Goal: Transaction & Acquisition: Download file/media

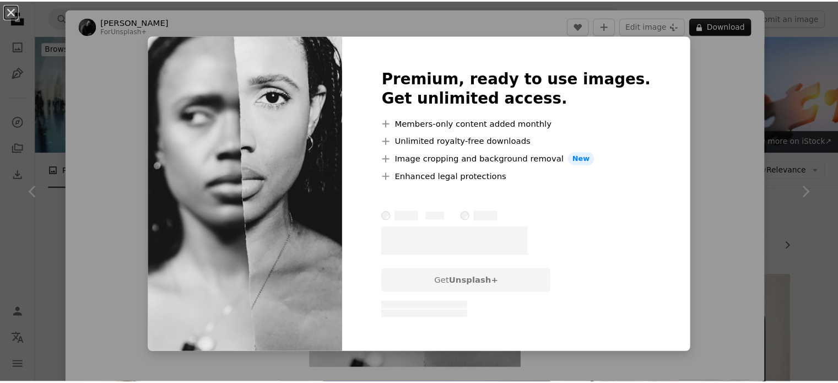
scroll to position [1979, 0]
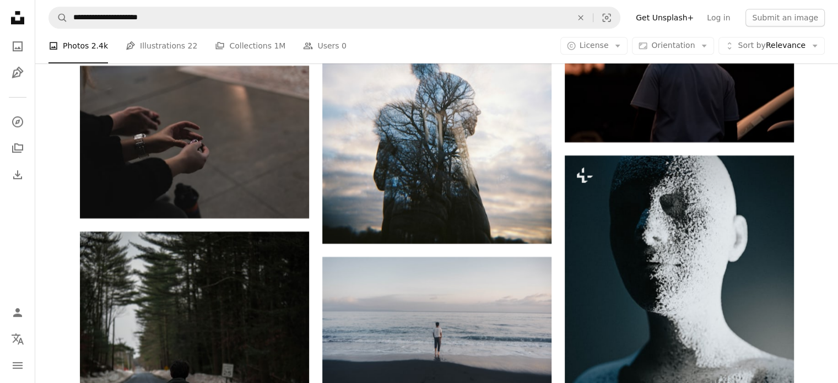
scroll to position [13442, 0]
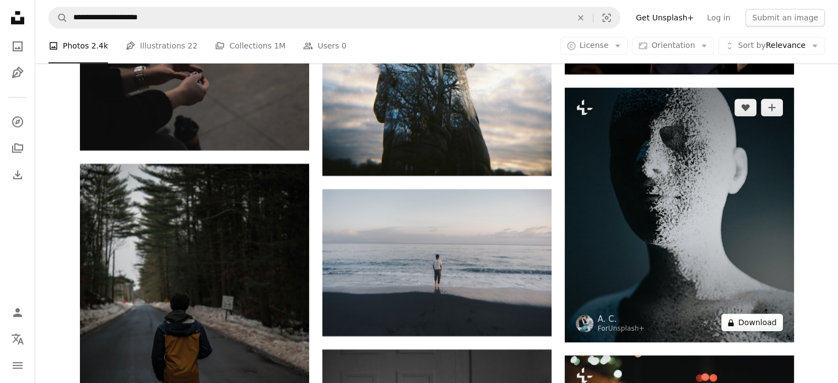
click at [764, 328] on button "A lock Download" at bounding box center [752, 323] width 62 height 18
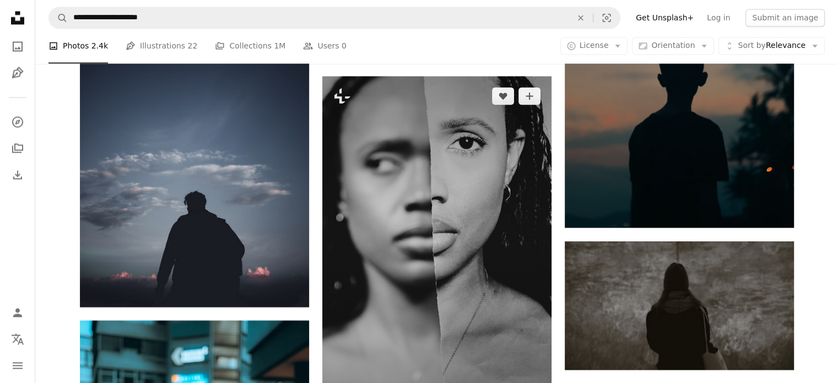
scroll to position [2031, 0]
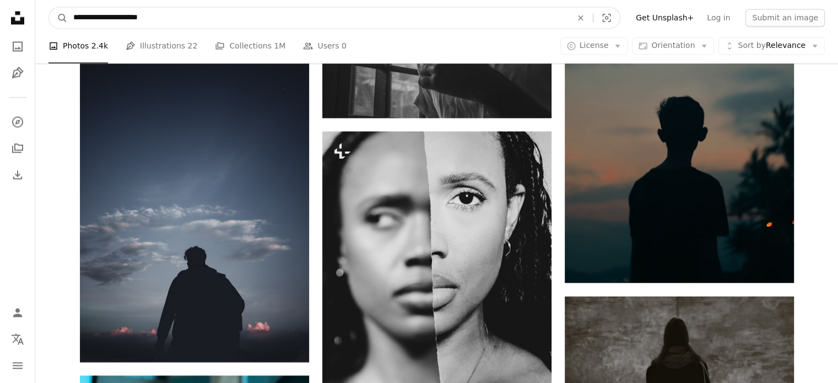
drag, startPoint x: 176, startPoint y: 20, endPoint x: 0, endPoint y: 1, distance: 176.8
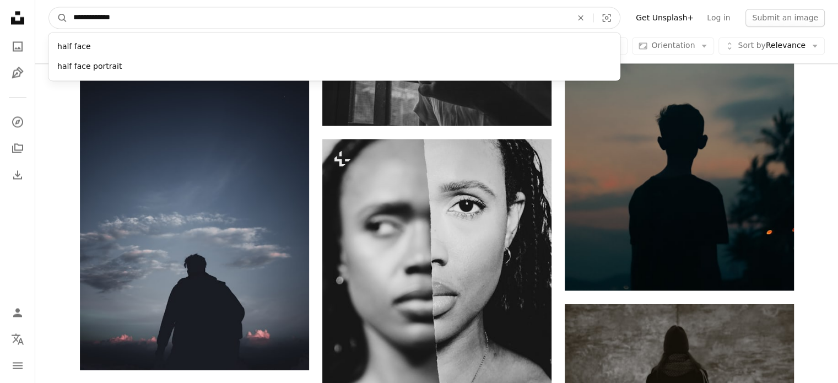
type input "**********"
click button "A magnifying glass" at bounding box center [58, 17] width 19 height 21
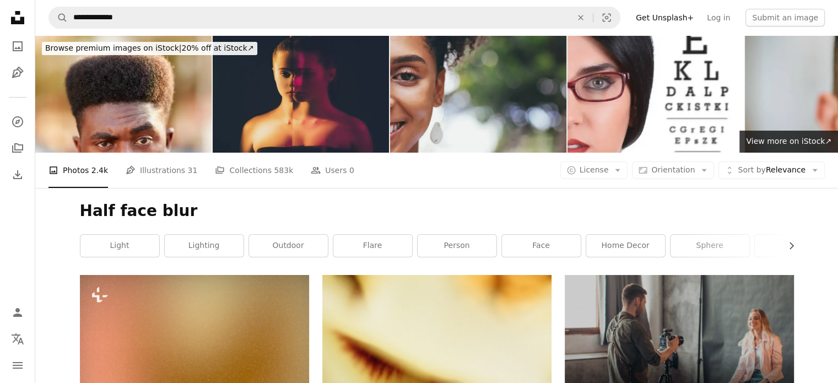
click at [312, 101] on img at bounding box center [301, 93] width 176 height 117
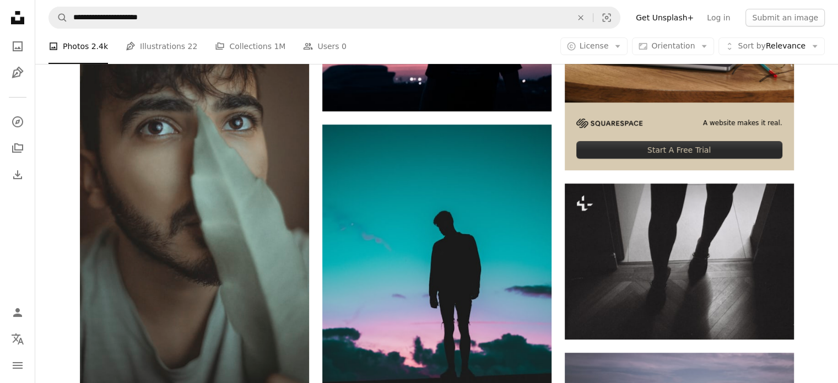
scroll to position [315, 0]
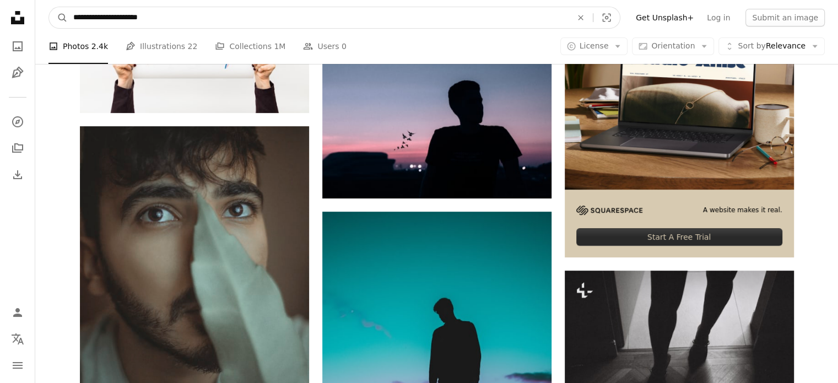
drag, startPoint x: 178, startPoint y: 20, endPoint x: 0, endPoint y: 10, distance: 178.3
type input "**********"
click button "A magnifying glass" at bounding box center [58, 17] width 19 height 21
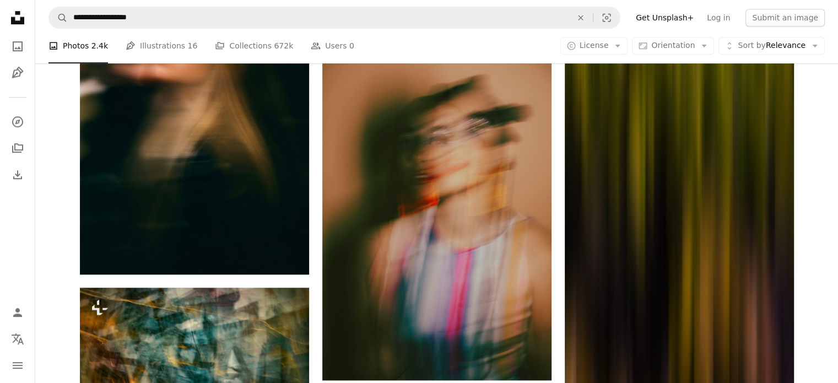
scroll to position [1212, 0]
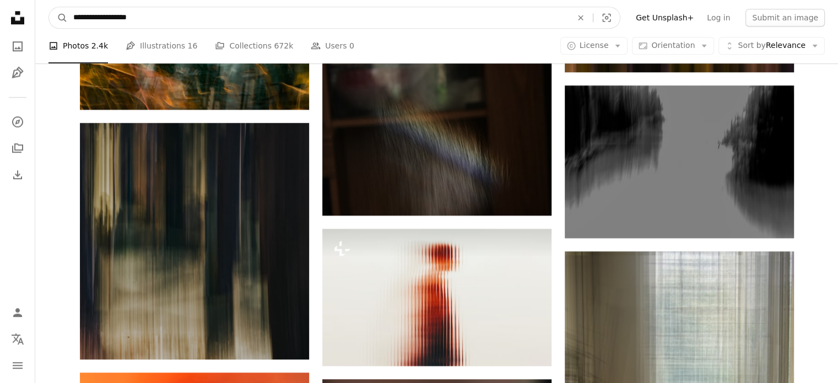
drag, startPoint x: 152, startPoint y: 21, endPoint x: 26, endPoint y: 12, distance: 126.0
type input "**********"
click button "A magnifying glass" at bounding box center [58, 17] width 19 height 21
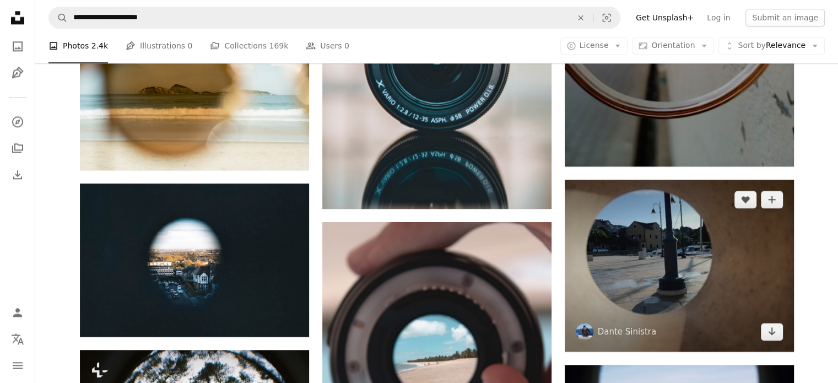
scroll to position [1433, 0]
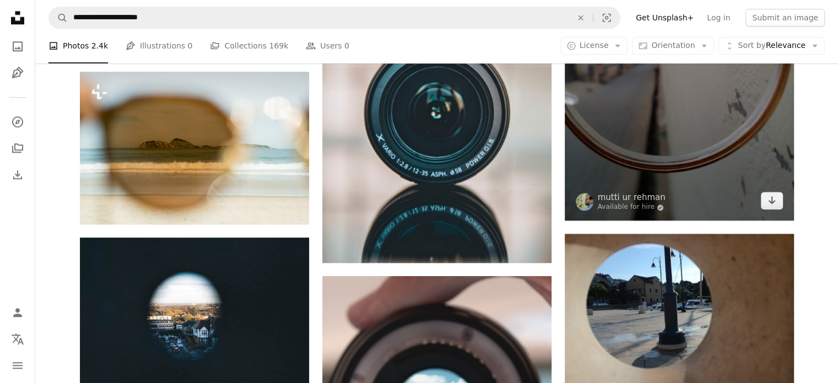
click at [686, 132] on img at bounding box center [679, 68] width 229 height 306
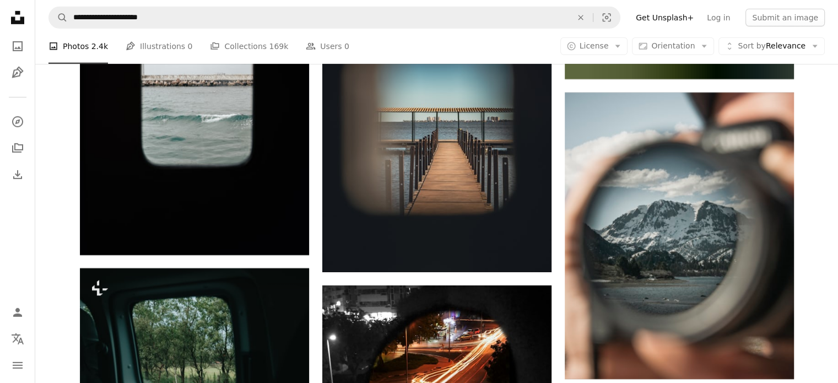
scroll to position [7715, 0]
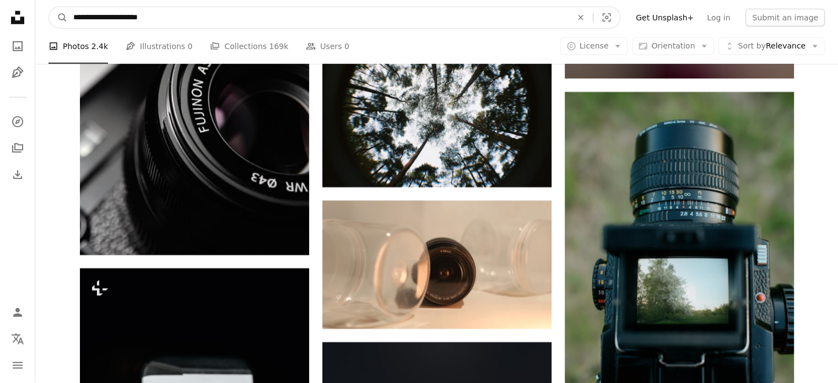
drag, startPoint x: 164, startPoint y: 17, endPoint x: 0, endPoint y: -12, distance: 166.6
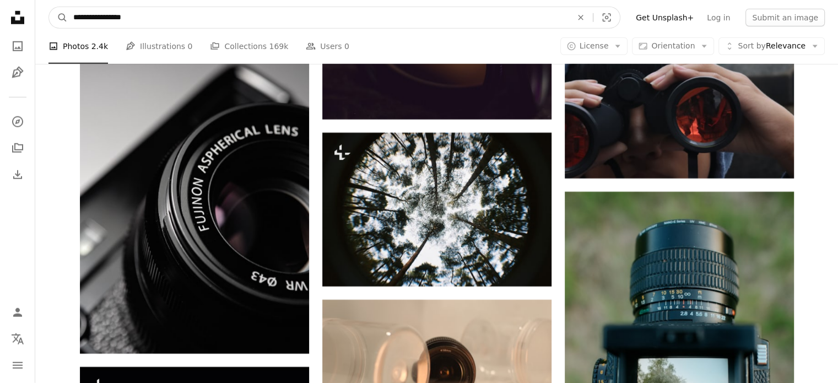
type input "**********"
click button "A magnifying glass" at bounding box center [58, 17] width 19 height 21
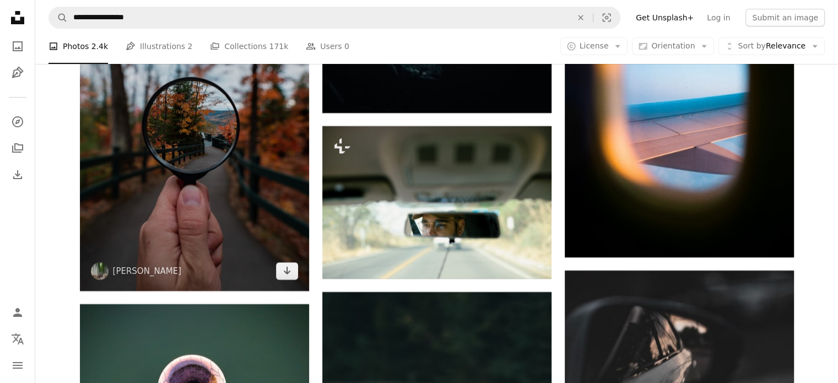
scroll to position [12620, 0]
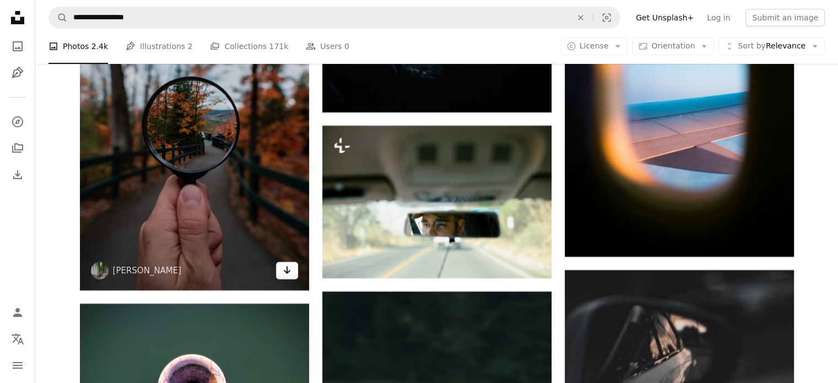
click at [289, 266] on icon "Arrow pointing down" at bounding box center [287, 269] width 9 height 13
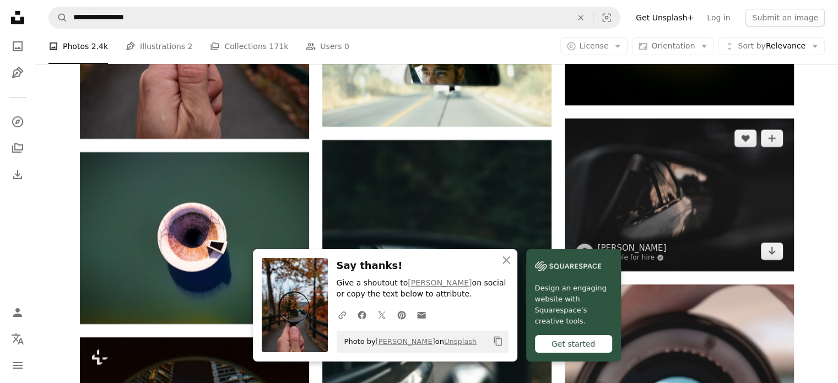
scroll to position [12785, 0]
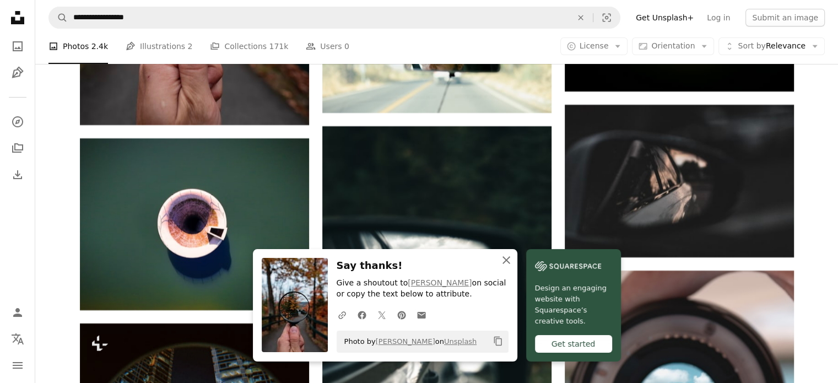
click at [509, 262] on icon "An X shape" at bounding box center [506, 260] width 13 height 13
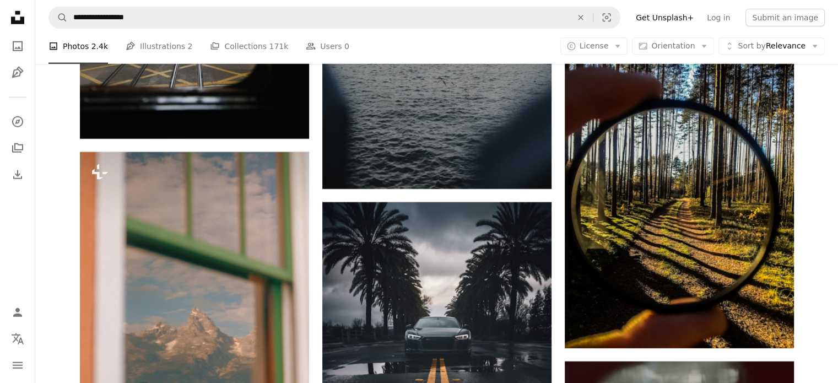
scroll to position [36593, 0]
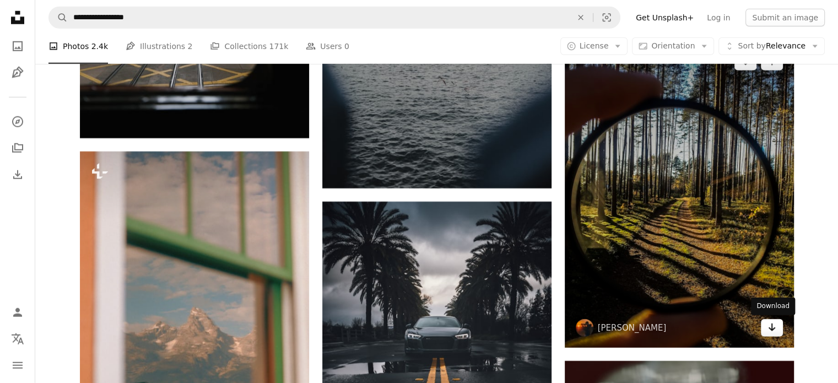
click at [776, 334] on link "Arrow pointing down" at bounding box center [772, 328] width 22 height 18
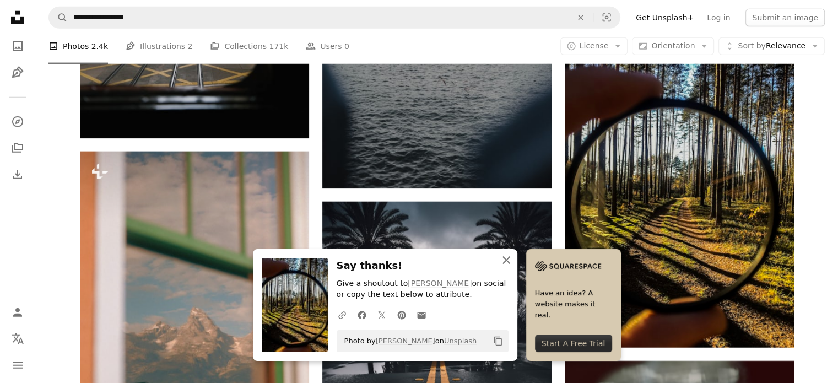
click at [506, 262] on icon "An X shape" at bounding box center [506, 260] width 13 height 13
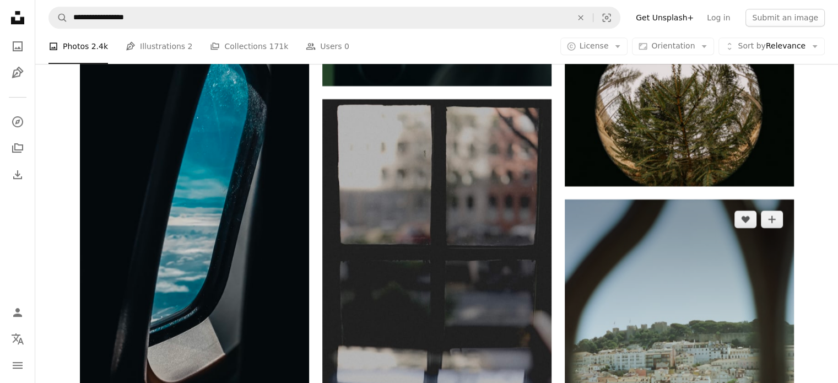
scroll to position [38281, 0]
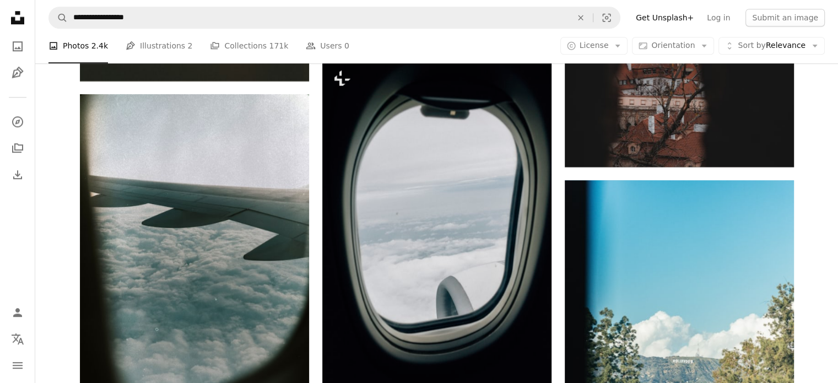
scroll to position [68391, 0]
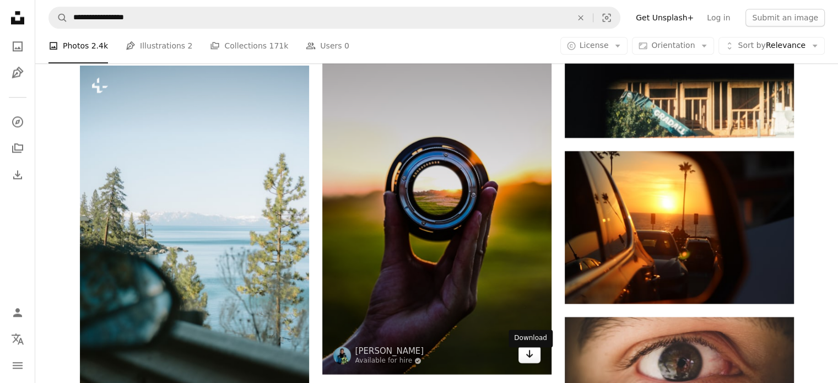
click at [531, 360] on icon "Arrow pointing down" at bounding box center [529, 353] width 9 height 13
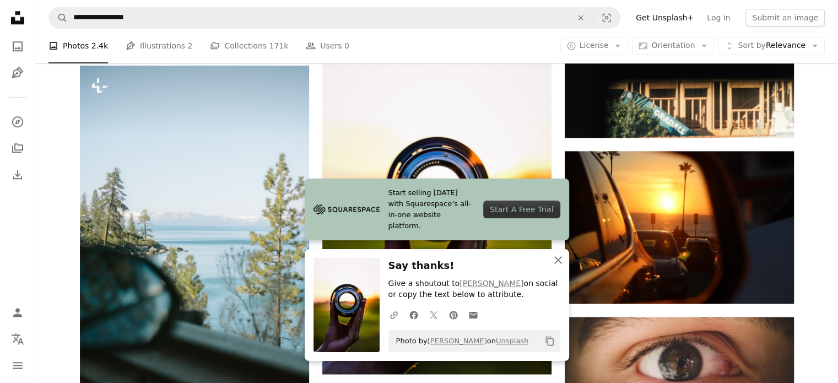
click at [558, 262] on icon "button" at bounding box center [558, 260] width 8 height 8
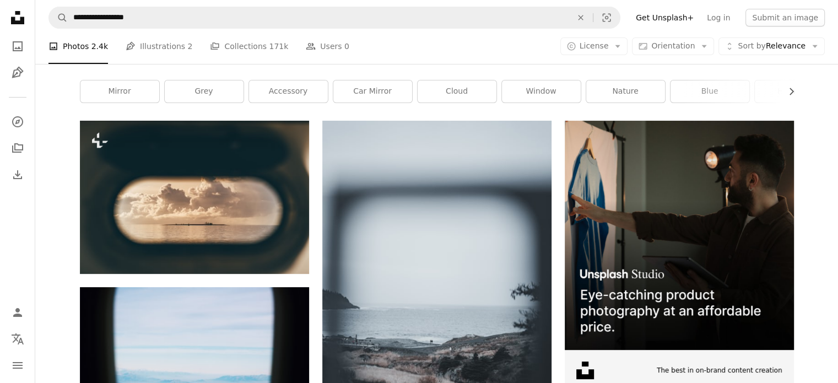
scroll to position [0, 0]
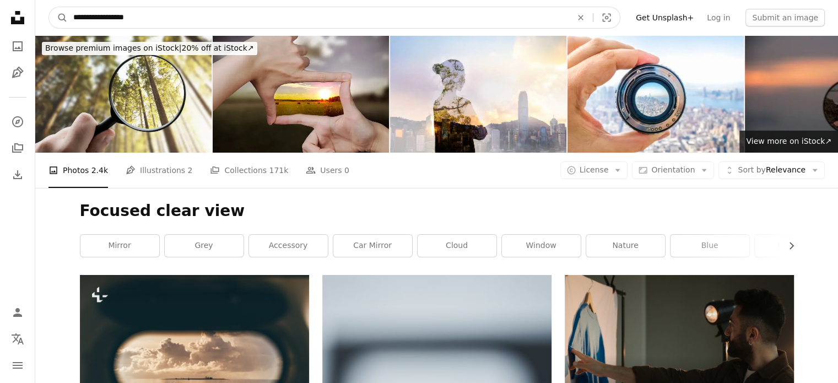
drag, startPoint x: 141, startPoint y: 13, endPoint x: 0, endPoint y: 4, distance: 141.4
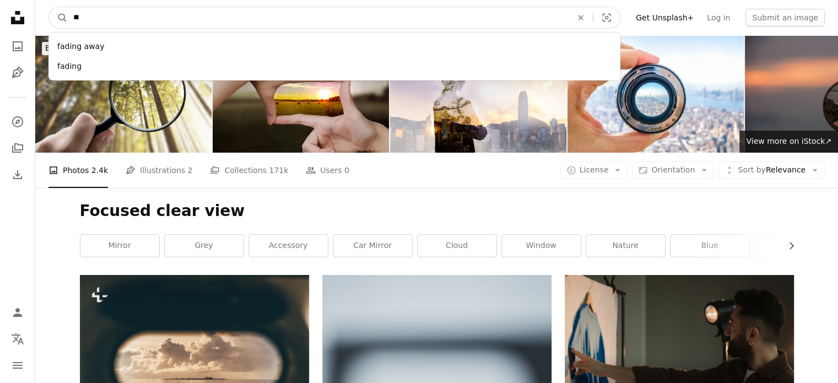
type input "*"
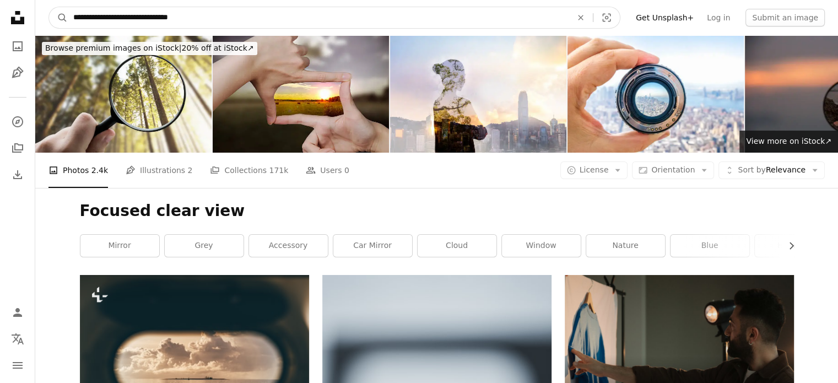
type input "**********"
click at [49, 7] on button "A magnifying glass" at bounding box center [58, 17] width 19 height 21
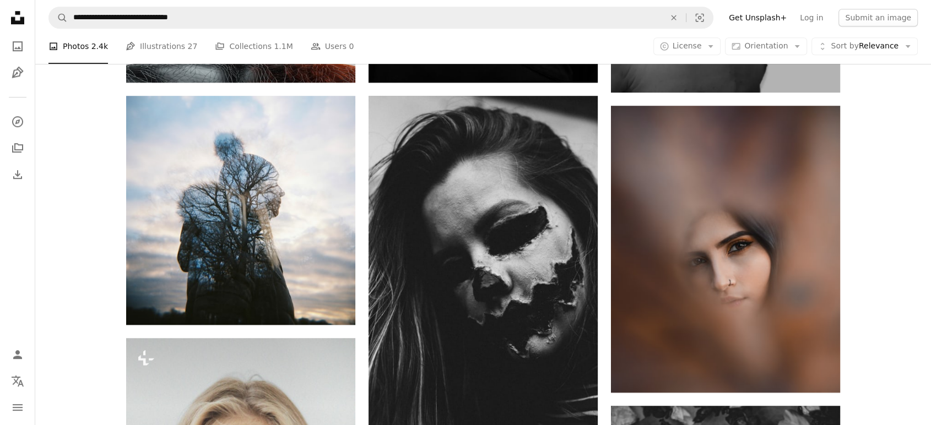
scroll to position [713, 0]
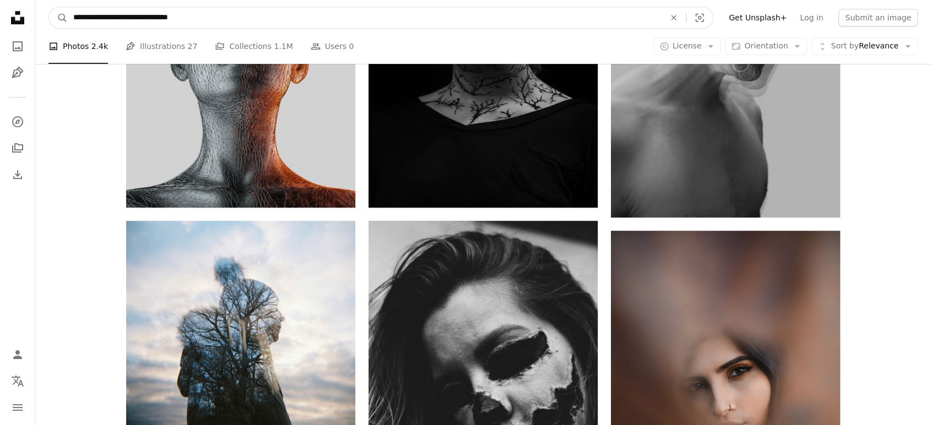
click at [198, 21] on input "**********" at bounding box center [365, 17] width 594 height 21
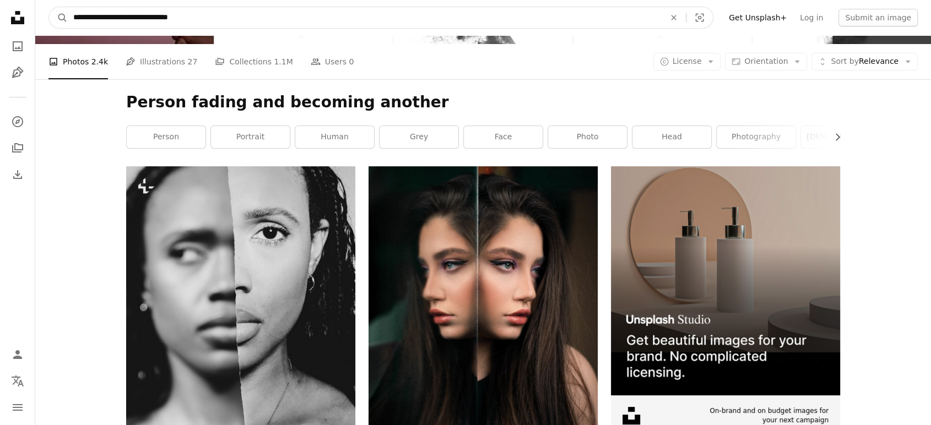
scroll to position [100, 0]
